Goal: Task Accomplishment & Management: Use online tool/utility

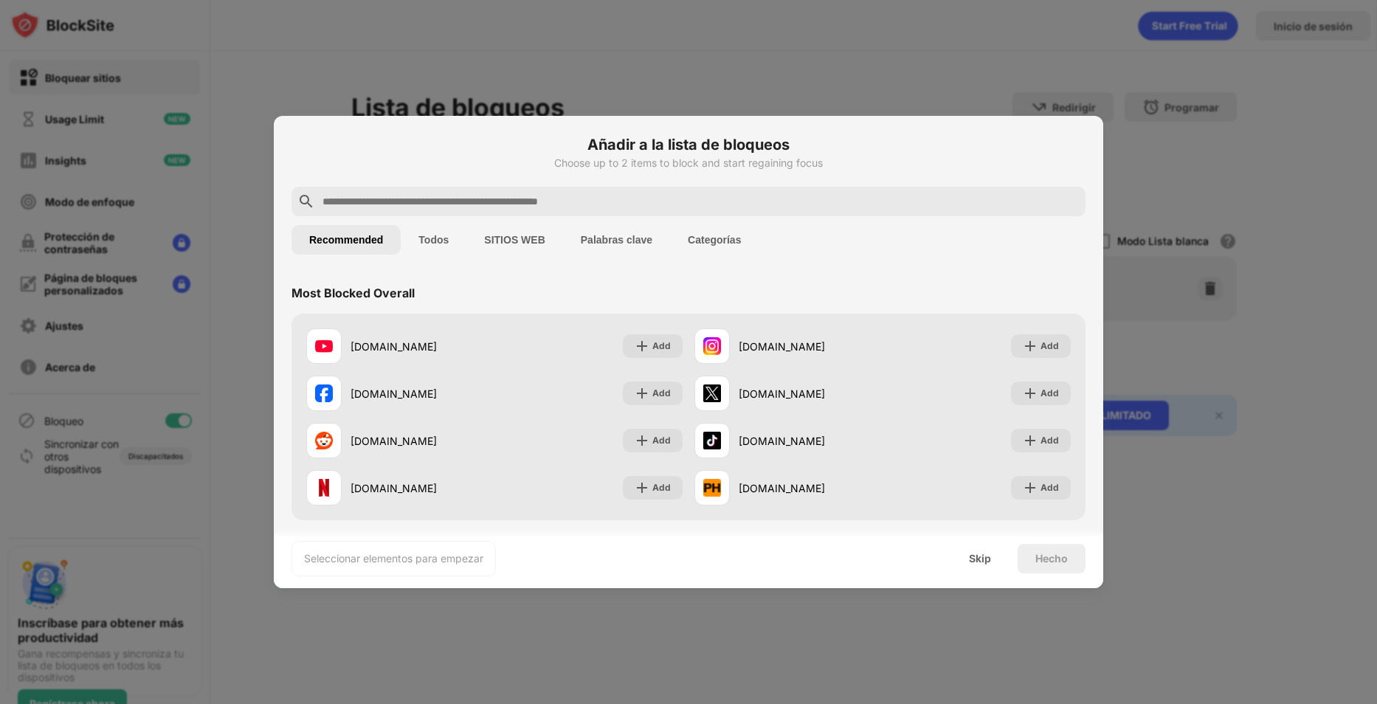
drag, startPoint x: 0, startPoint y: 0, endPoint x: 650, endPoint y: 277, distance: 706.0
click at [650, 277] on div "Most Blocked Overall" at bounding box center [689, 292] width 794 height 41
click at [451, 238] on button "Todos" at bounding box center [434, 240] width 66 height 30
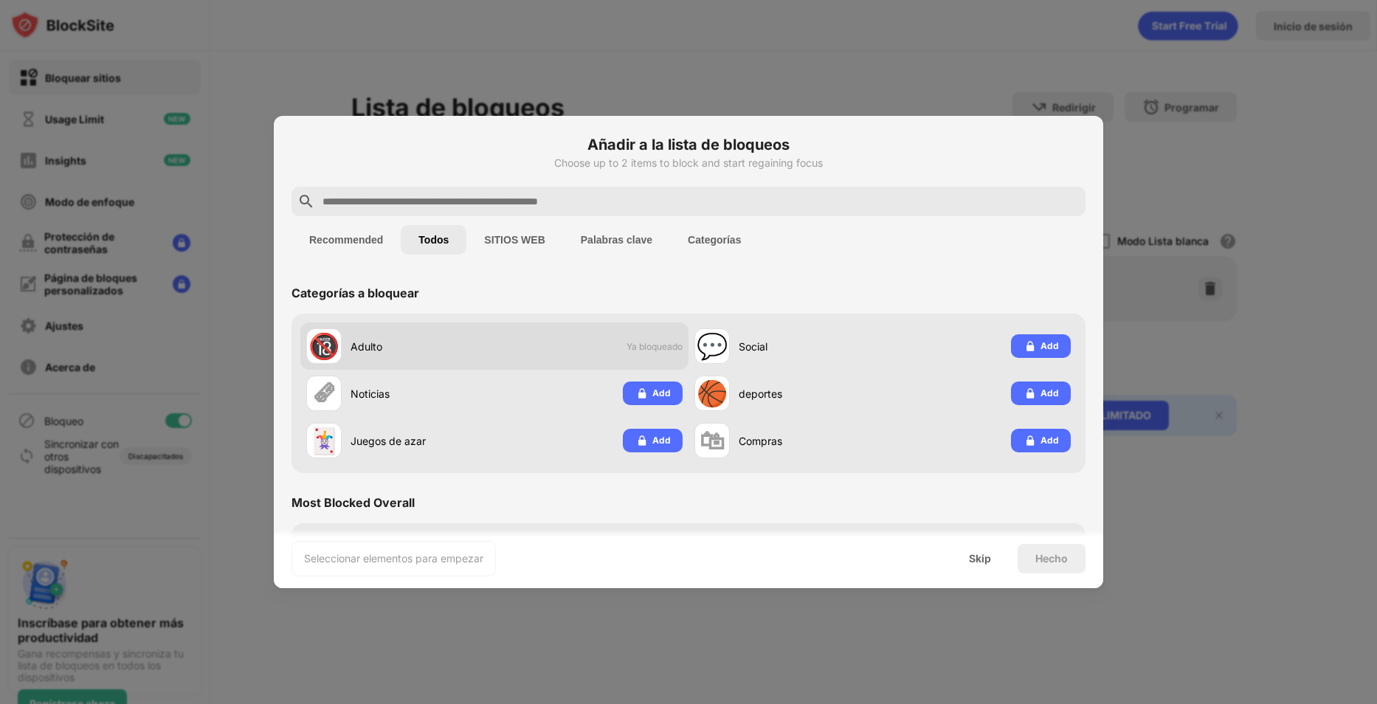
drag, startPoint x: 510, startPoint y: 239, endPoint x: 507, endPoint y: 328, distance: 88.6
click at [675, 354] on div "🔞 Adulto Ya bloqueado" at bounding box center [494, 346] width 388 height 47
click at [327, 242] on button "Recommended" at bounding box center [346, 240] width 109 height 30
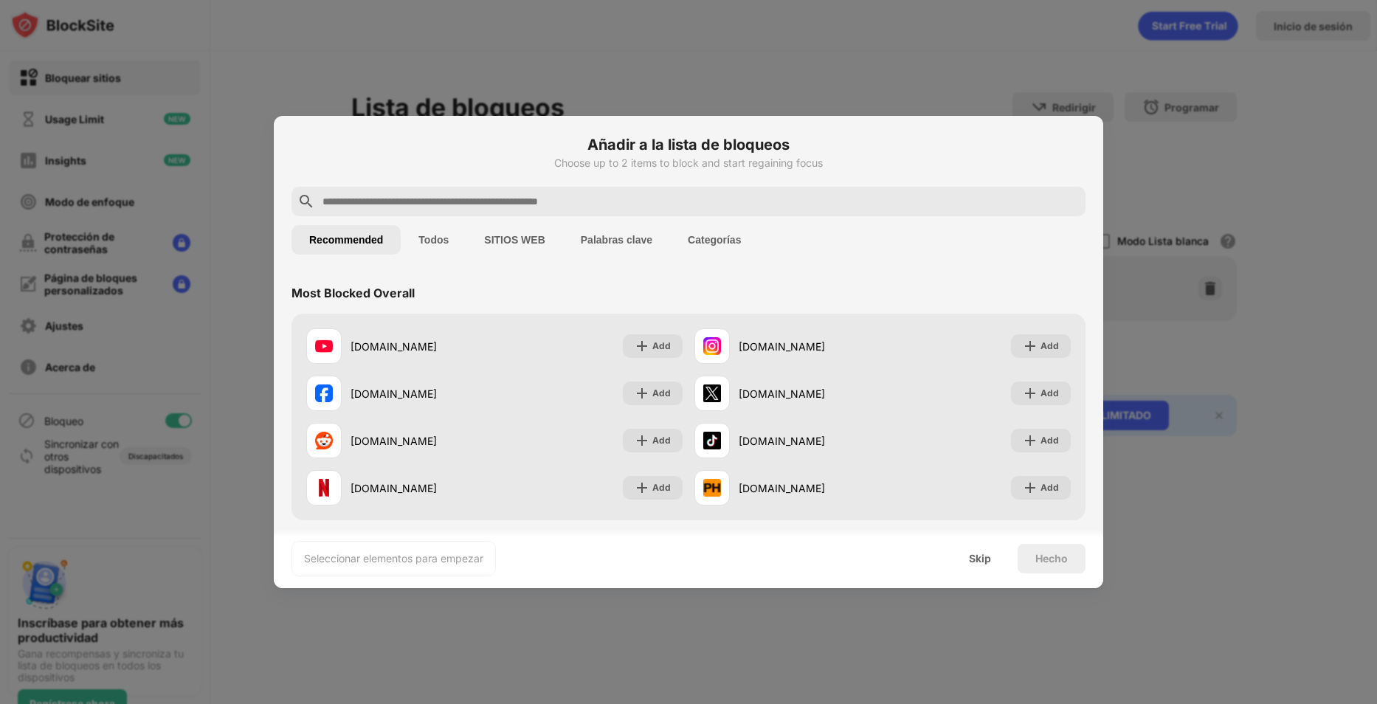
click at [658, 246] on button "Palabras clave" at bounding box center [616, 240] width 107 height 30
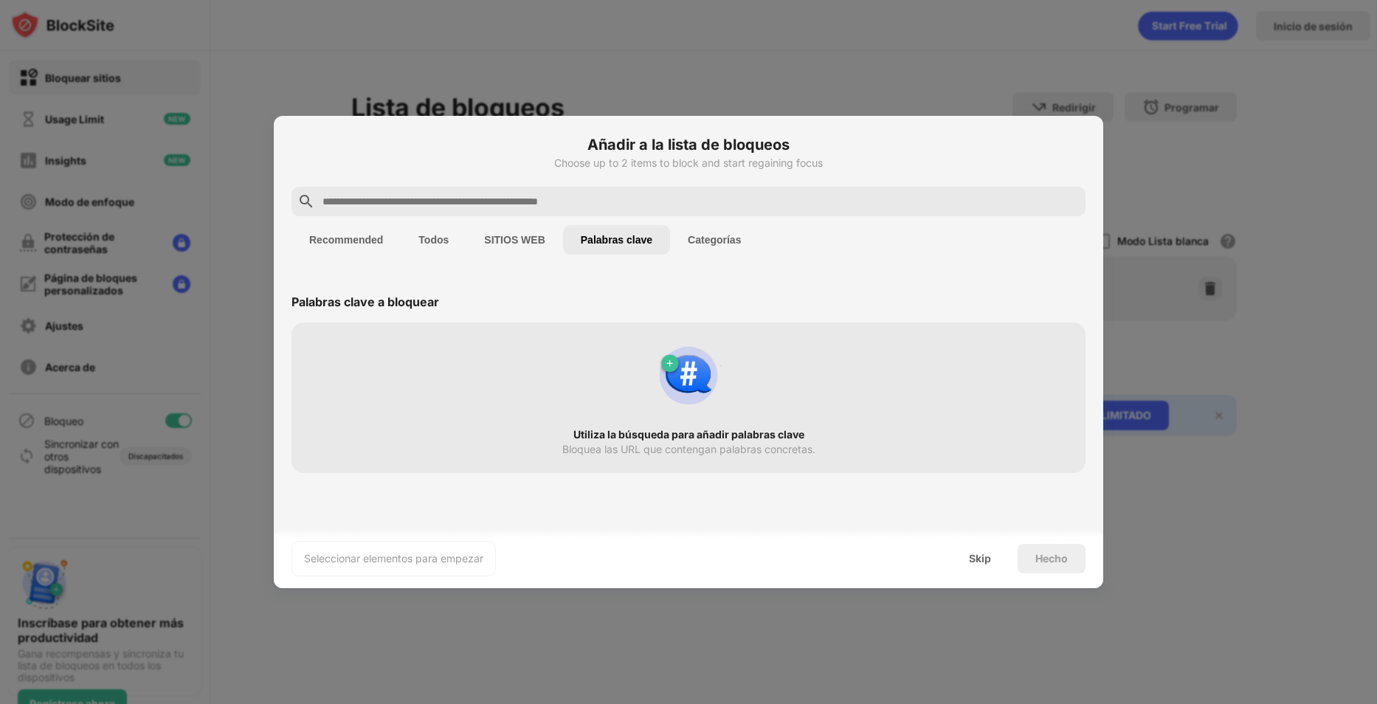
click at [689, 241] on button "Categorías" at bounding box center [714, 240] width 89 height 30
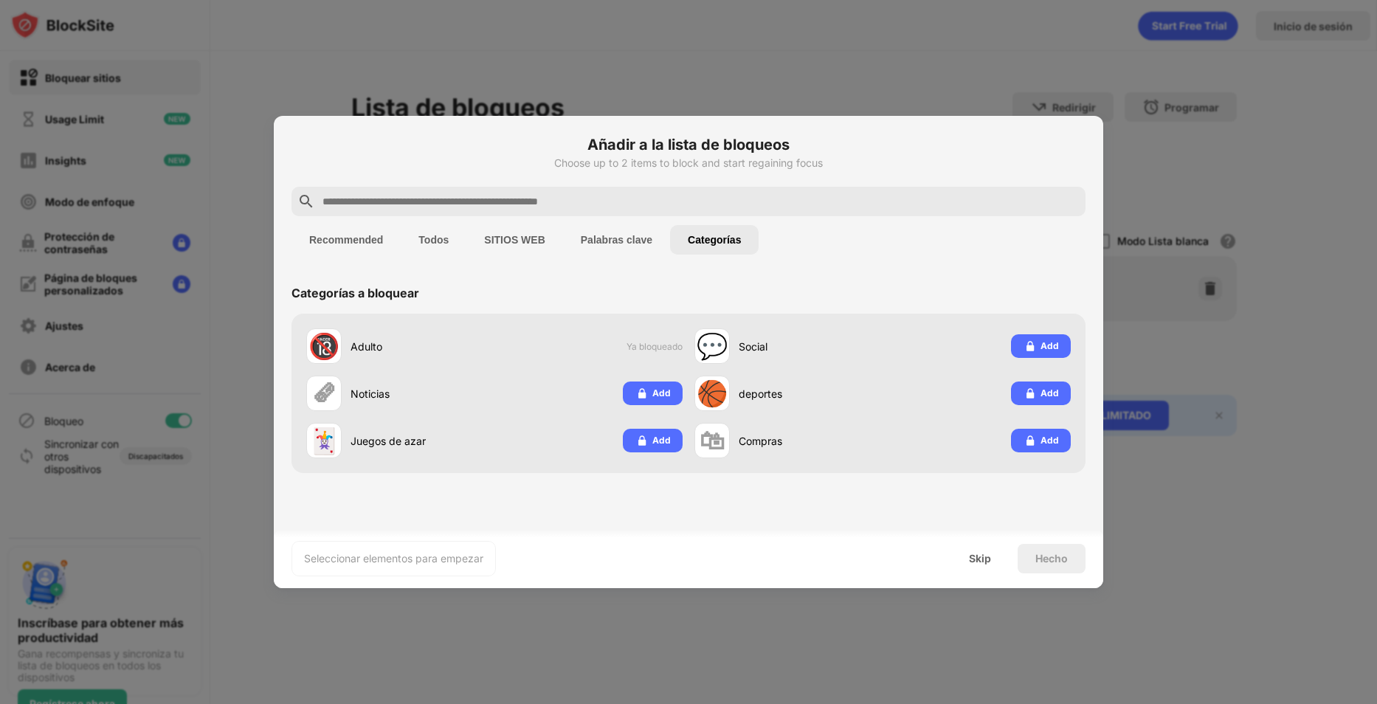
click at [528, 241] on button "SITIOS WEB" at bounding box center [514, 240] width 96 height 30
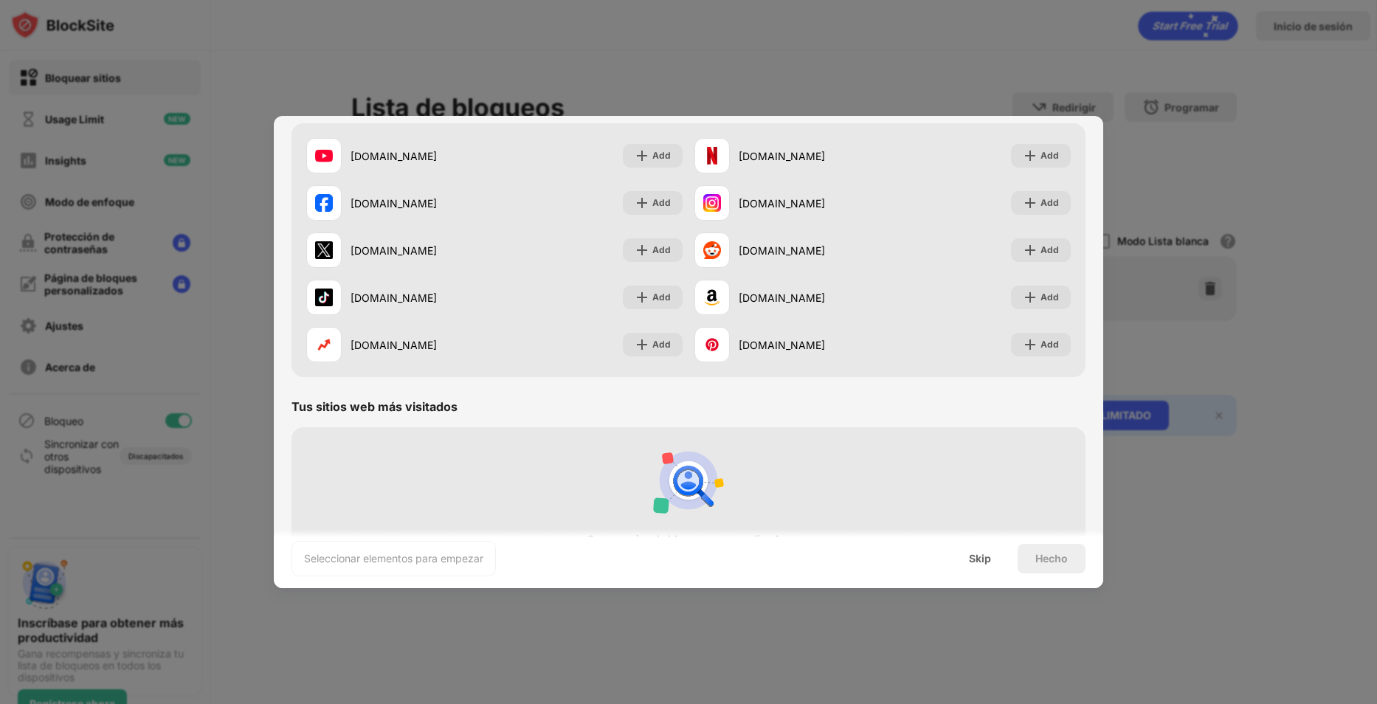
scroll to position [286, 0]
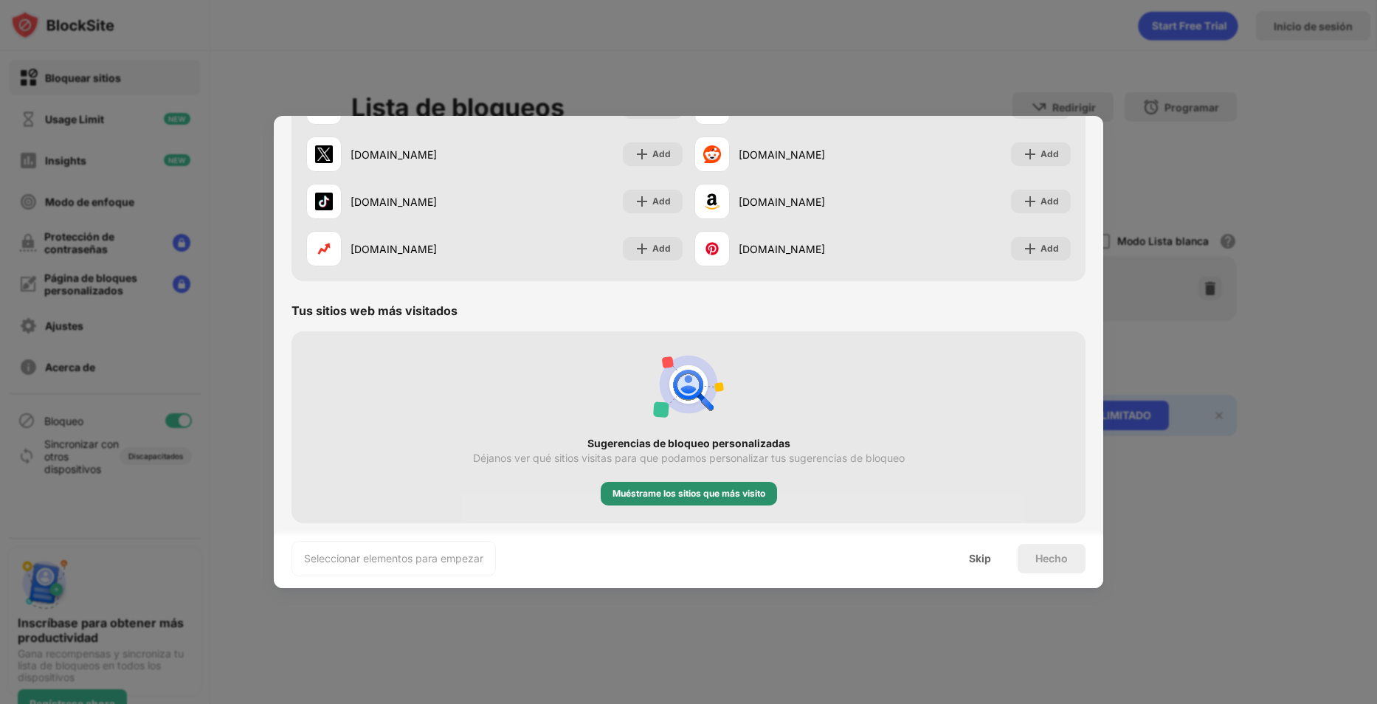
click at [694, 494] on div "Muéstrame los sitios que más visito" at bounding box center [689, 493] width 153 height 15
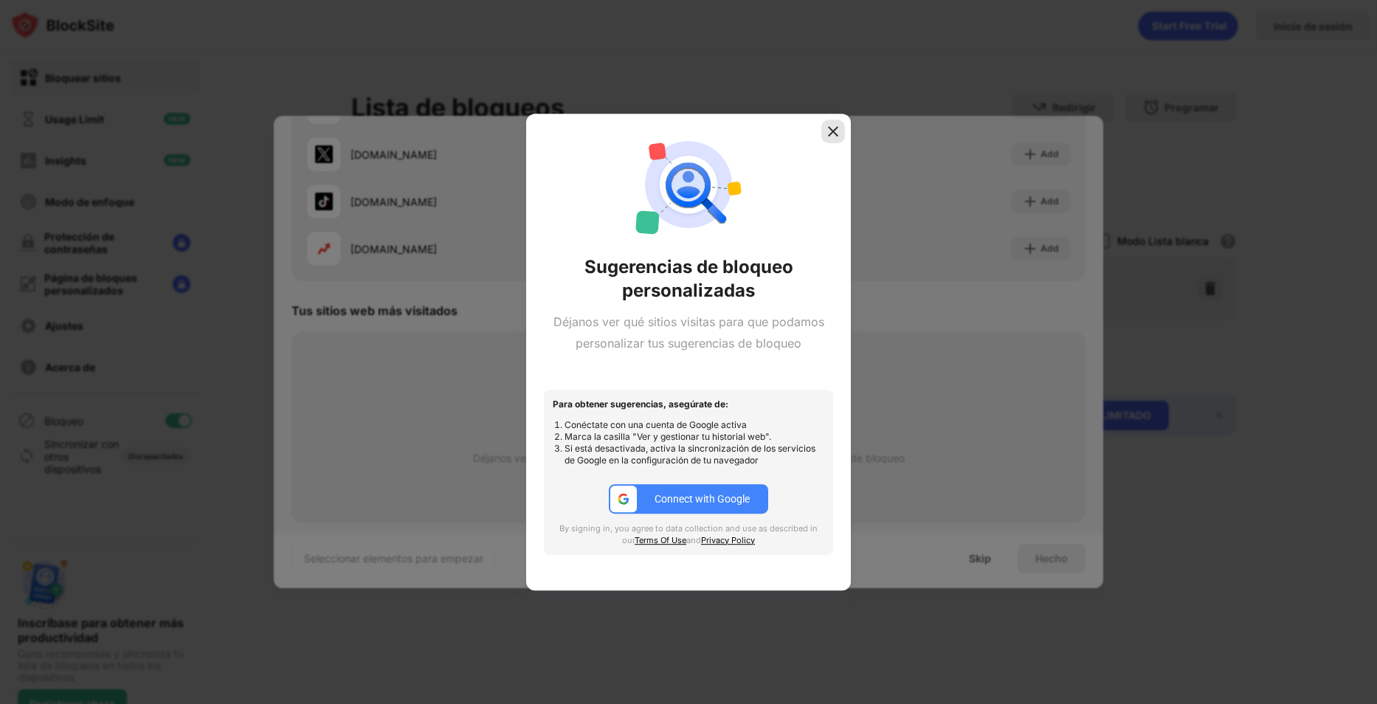
click at [829, 127] on img at bounding box center [833, 131] width 15 height 15
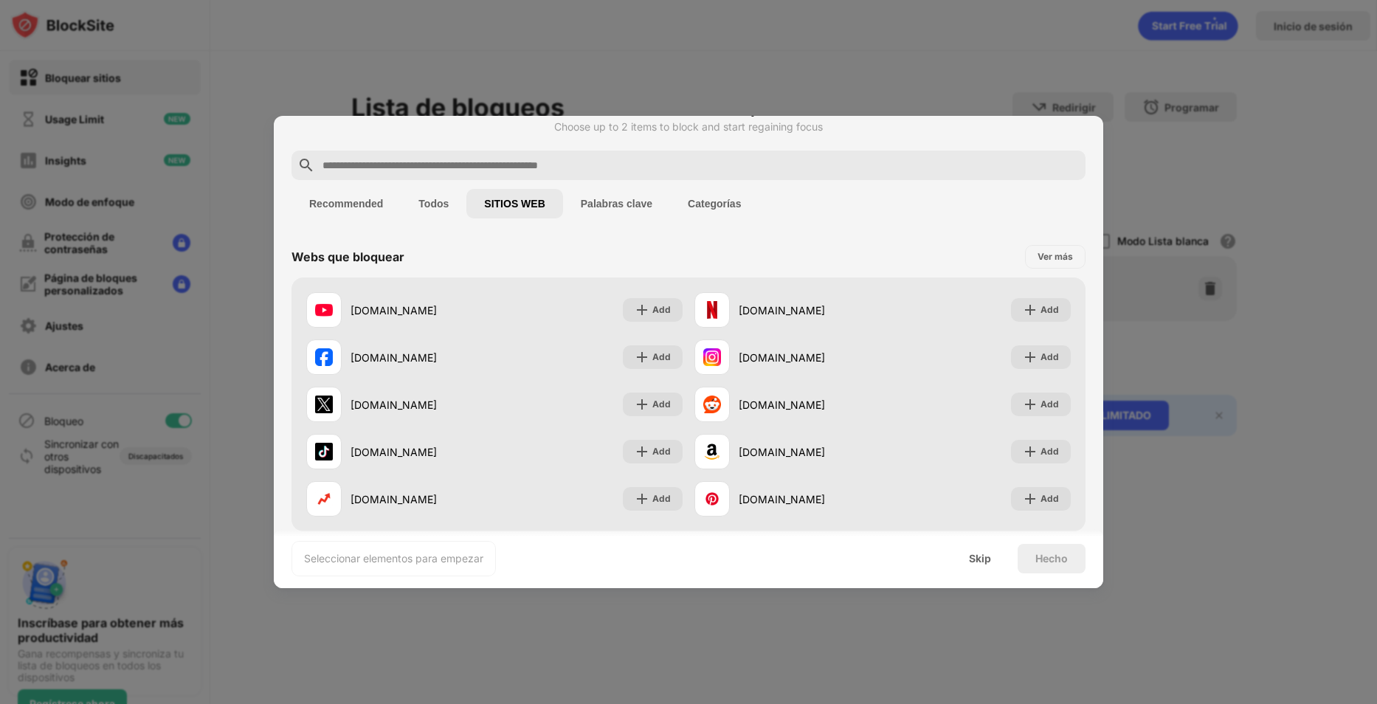
scroll to position [0, 0]
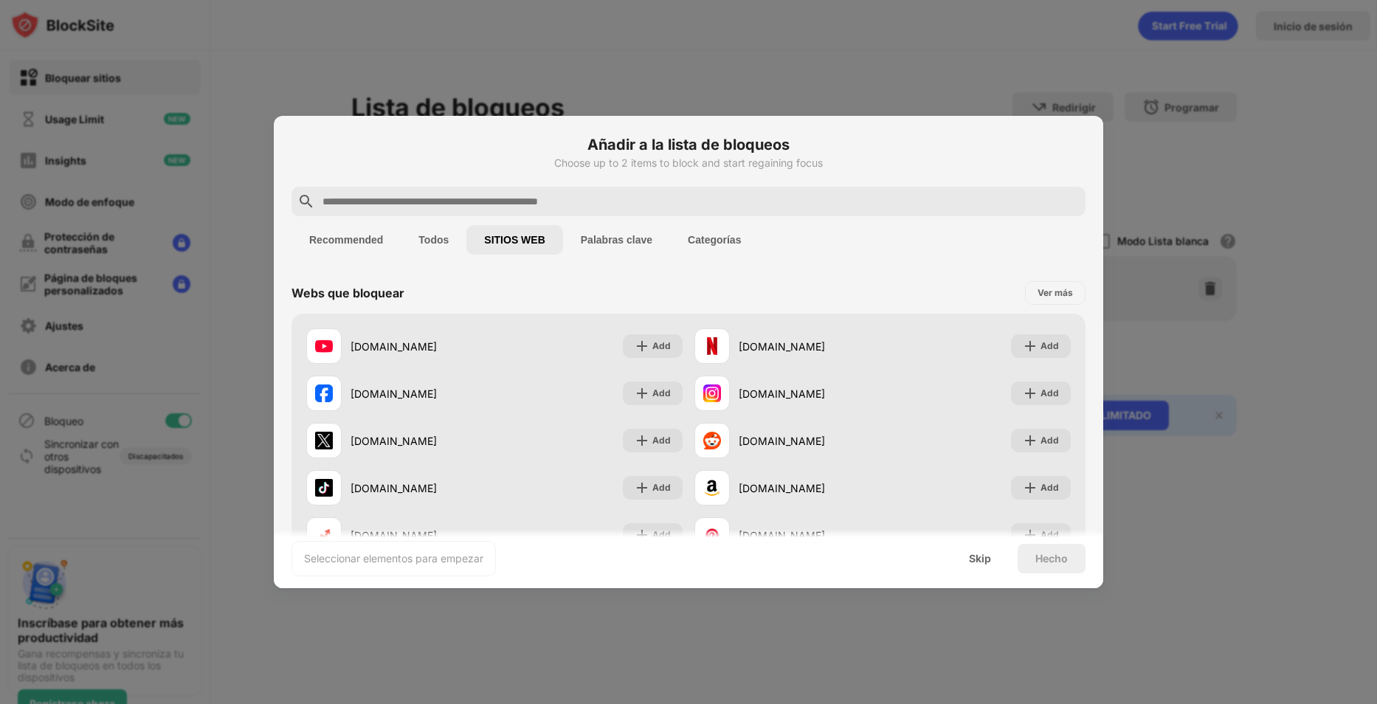
click at [1049, 283] on div "Ver más" at bounding box center [1055, 293] width 61 height 24
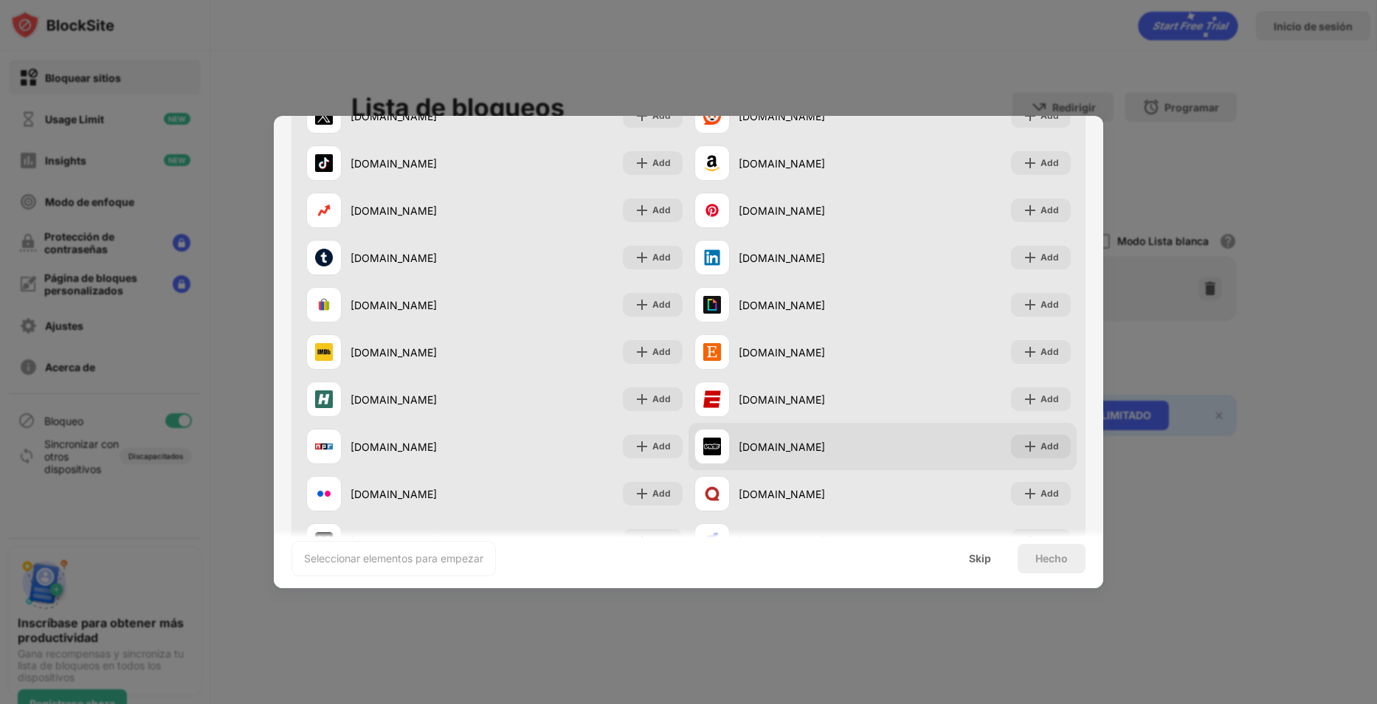
scroll to position [221, 0]
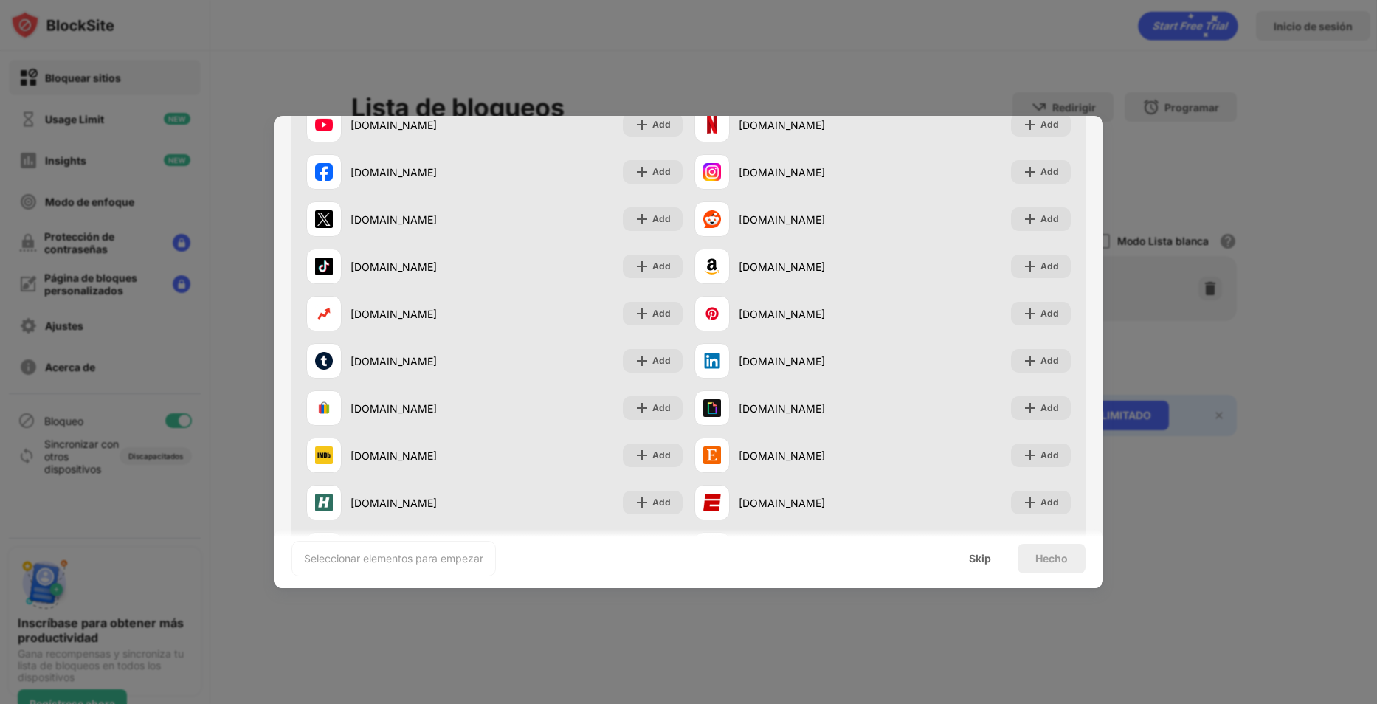
click at [984, 16] on div at bounding box center [688, 352] width 1377 height 704
drag, startPoint x: 975, startPoint y: 44, endPoint x: 985, endPoint y: 43, distance: 10.4
click at [979, 44] on div at bounding box center [688, 352] width 1377 height 704
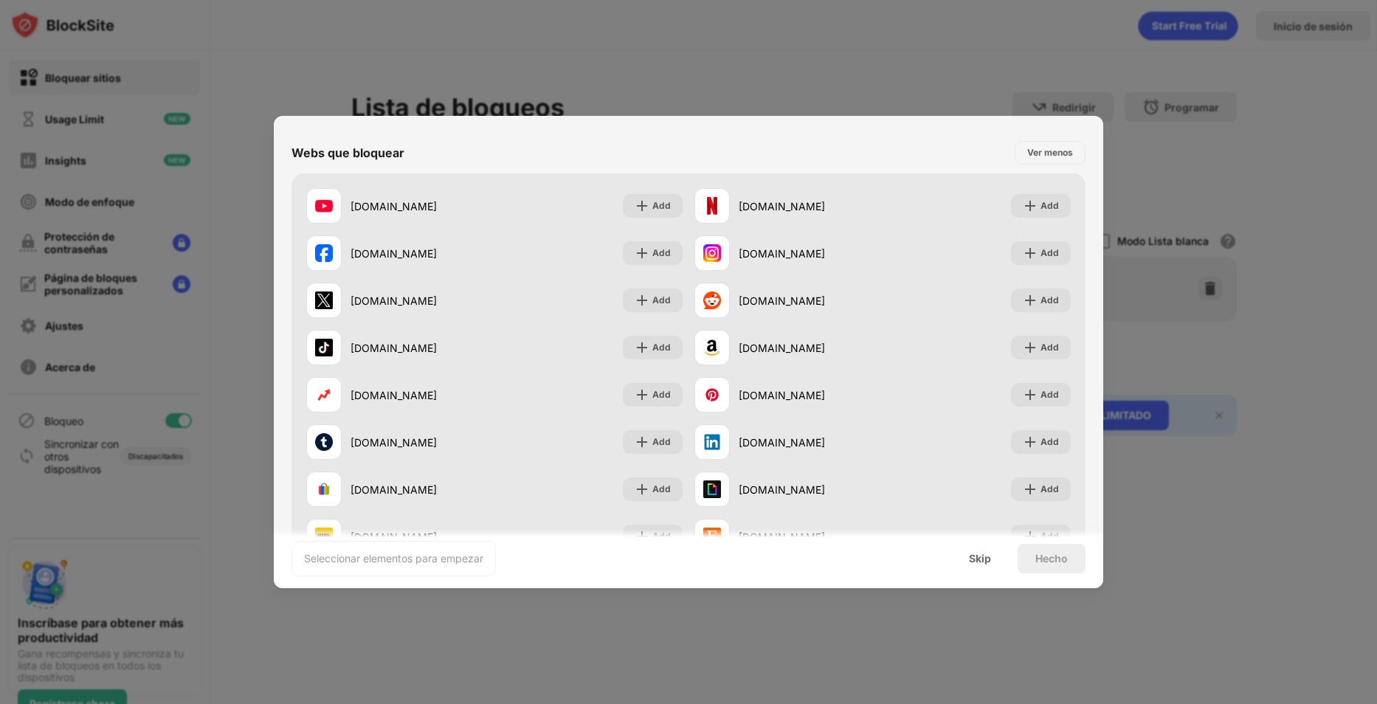
scroll to position [0, 0]
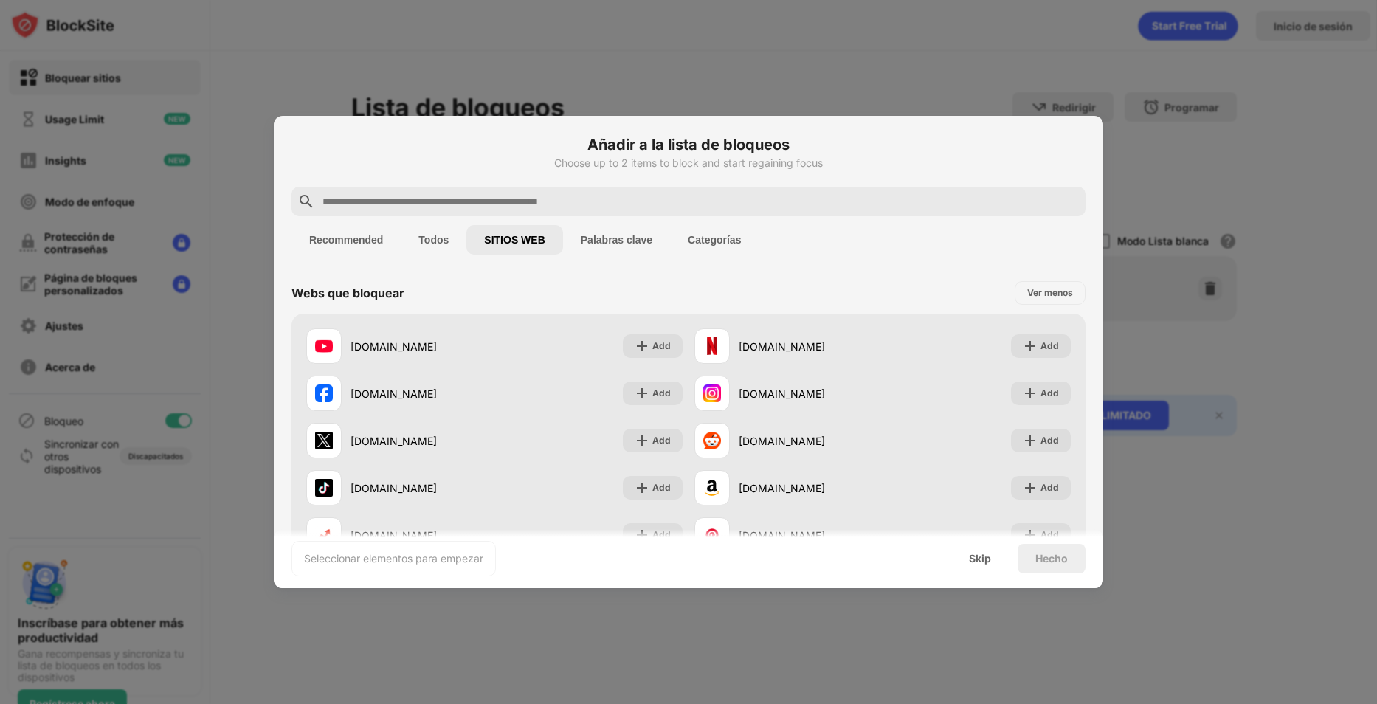
click at [442, 252] on button "Todos" at bounding box center [434, 240] width 66 height 30
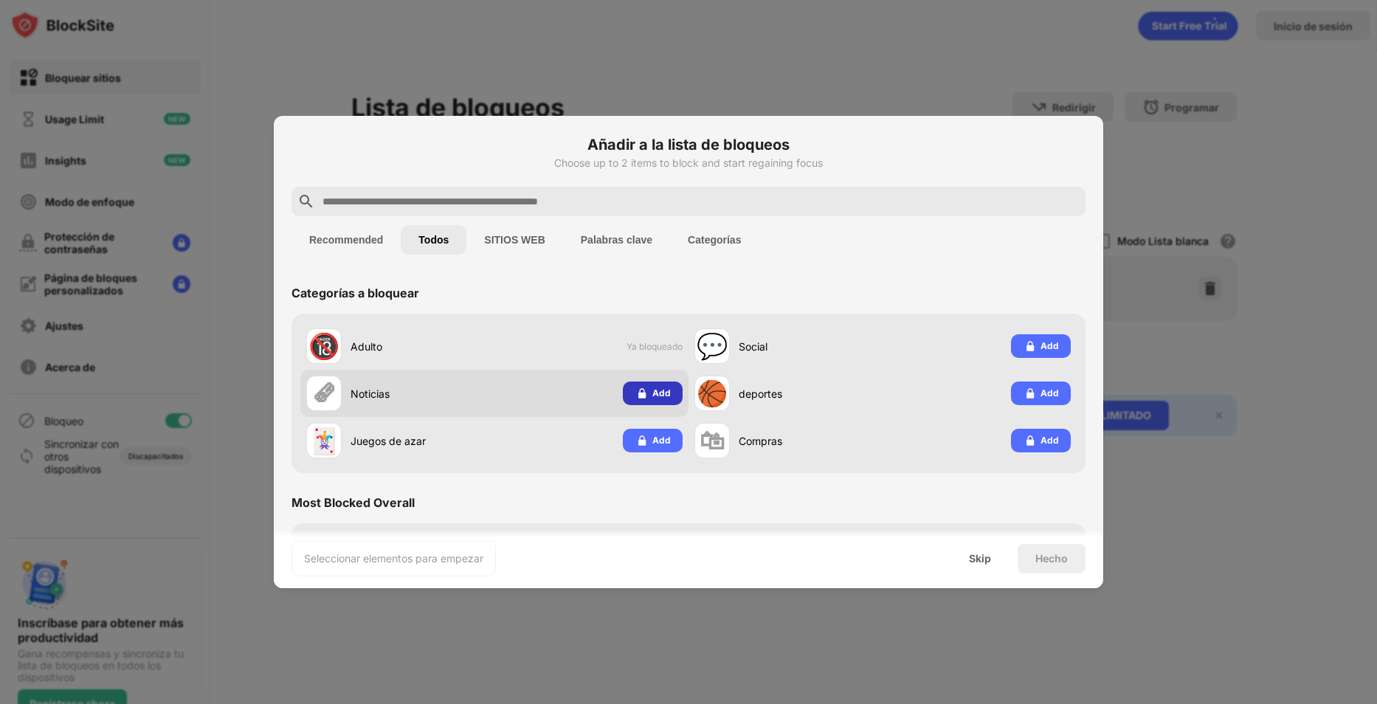
click at [656, 393] on div "Add" at bounding box center [661, 393] width 18 height 15
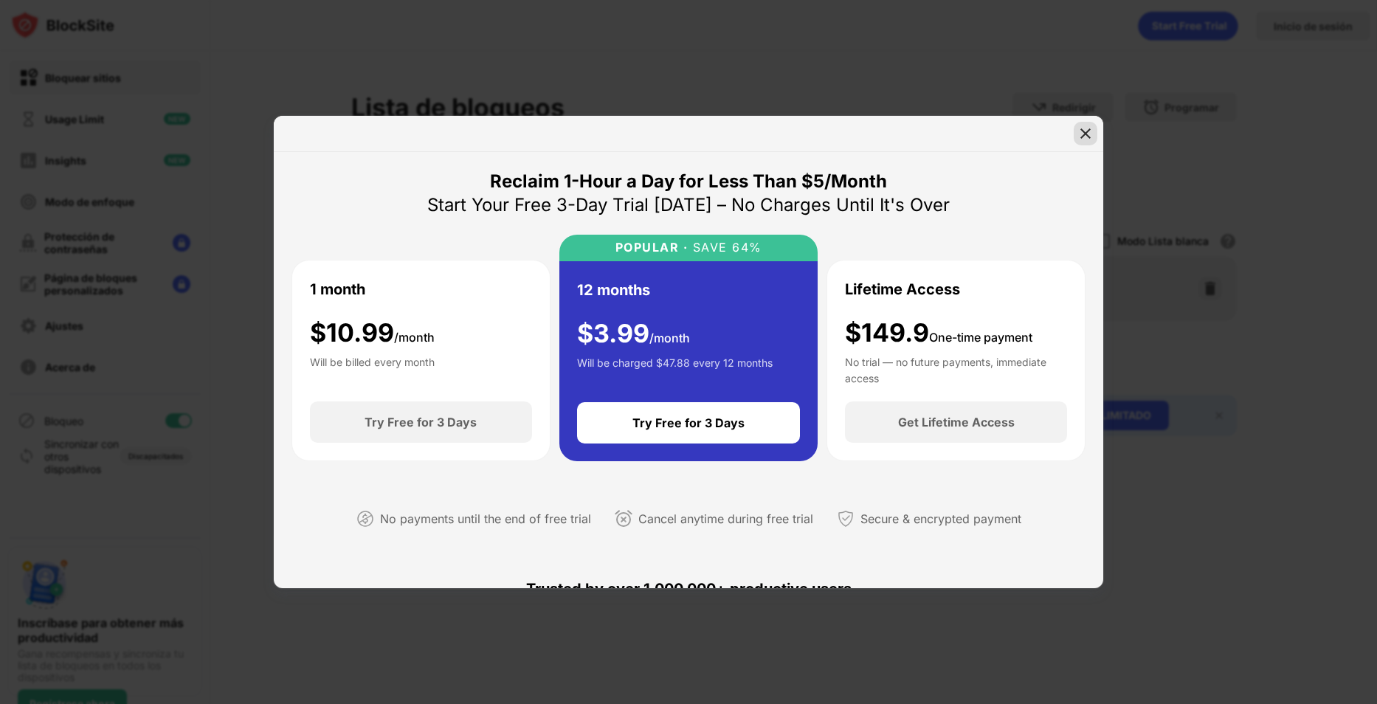
click at [1084, 131] on img at bounding box center [1085, 133] width 15 height 15
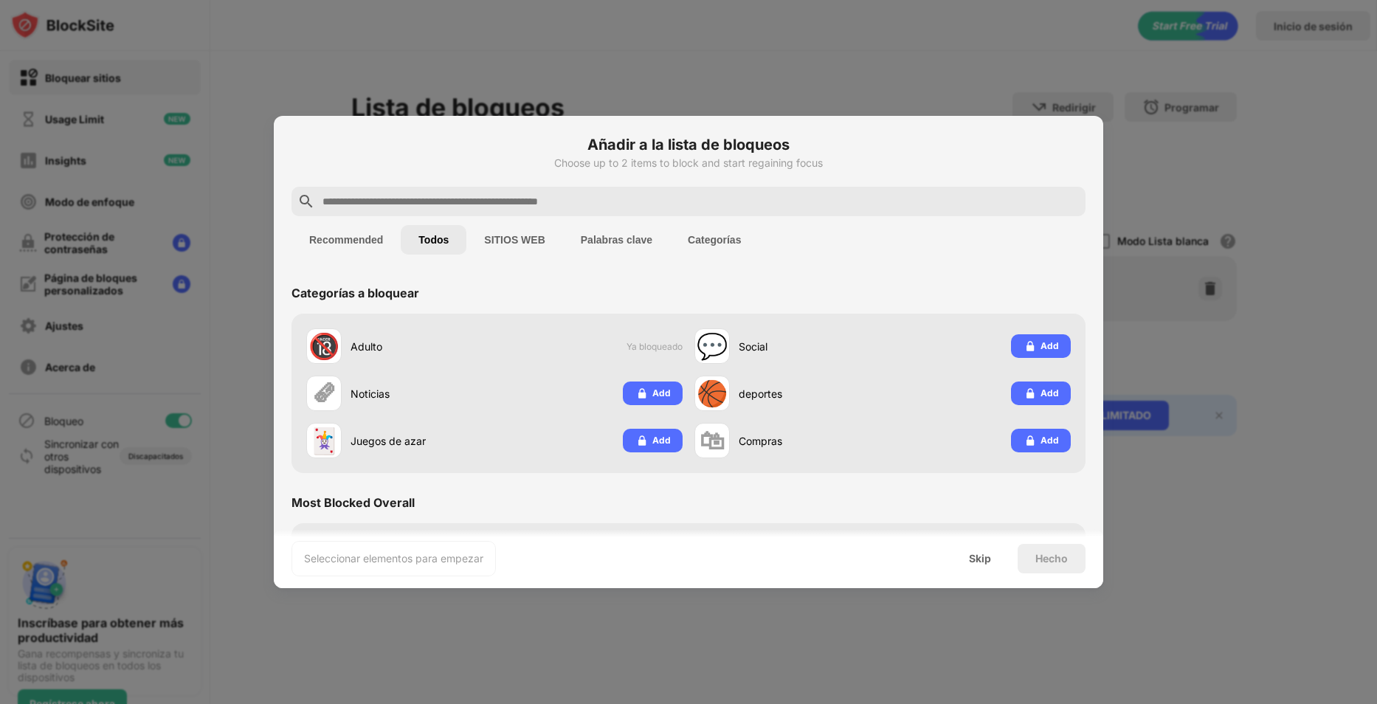
click at [1016, 63] on div at bounding box center [688, 352] width 1377 height 704
click at [960, 554] on div "Skip" at bounding box center [980, 559] width 58 height 30
